Goal: Check status: Check status

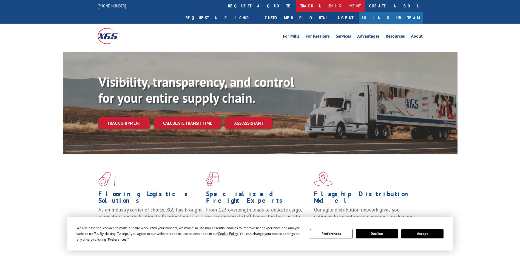
click at [296, 6] on link "track a shipment" at bounding box center [330, 6] width 69 height 12
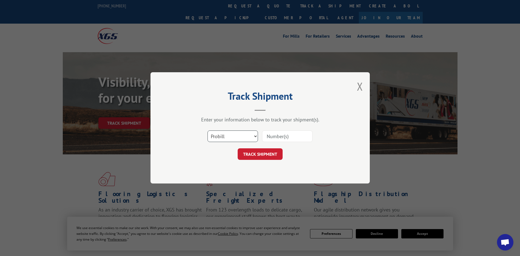
drag, startPoint x: 231, startPoint y: 135, endPoint x: 227, endPoint y: 142, distance: 7.7
click at [231, 135] on select "Select category... Probill BOL PO" at bounding box center [233, 137] width 50 height 12
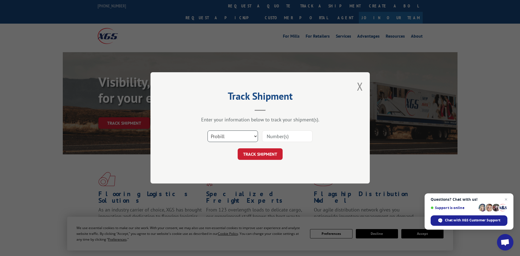
select select "po"
click at [208, 131] on select "Select category... Probill BOL PO" at bounding box center [233, 137] width 50 height 12
click at [274, 135] on input at bounding box center [287, 137] width 50 height 12
paste input "23517146"
click at [276, 138] on input "23517146" at bounding box center [287, 137] width 50 height 12
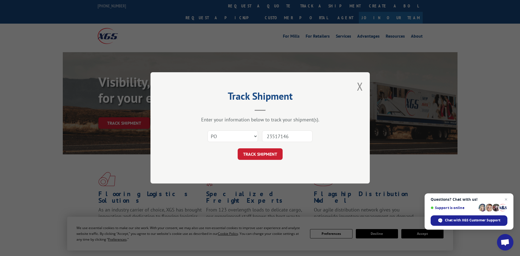
type input "23517146"
click button "TRACK SHIPMENT" at bounding box center [260, 154] width 45 height 12
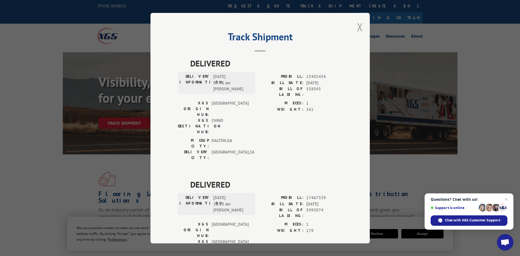
click at [359, 28] on button "Close modal" at bounding box center [360, 27] width 6 height 15
